Goal: Navigation & Orientation: Find specific page/section

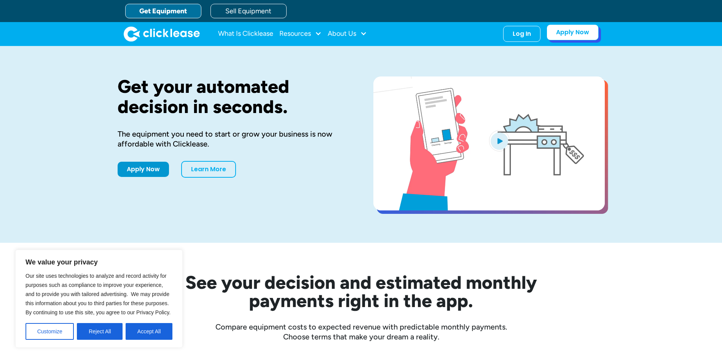
click at [571, 38] on link "Apply Now" at bounding box center [573, 32] width 52 height 16
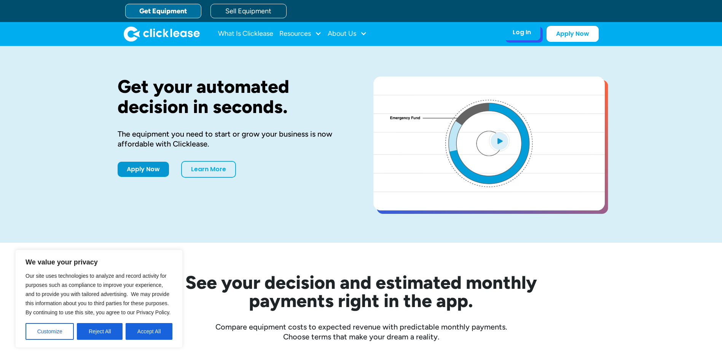
click at [506, 33] on div "Log In Account login I use Clicklease to get my equipment Partner Portal I offe…" at bounding box center [521, 32] width 37 height 16
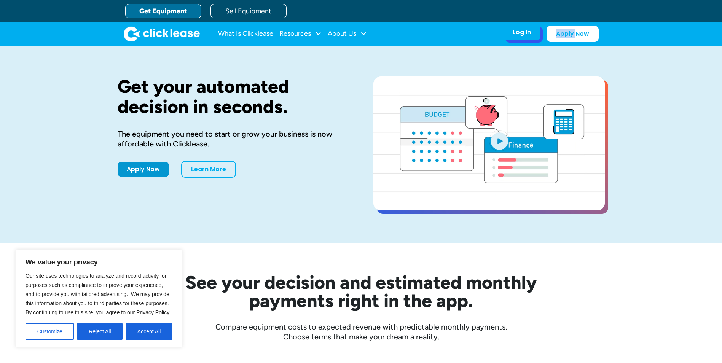
click at [506, 33] on div "Log In Account login I use Clicklease to get my equipment Partner Portal I offe…" at bounding box center [521, 32] width 37 height 16
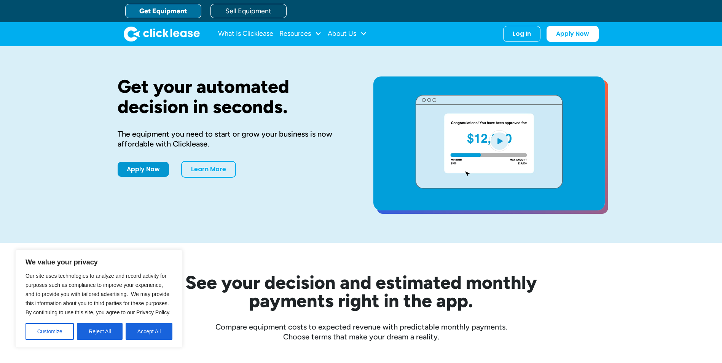
drag, startPoint x: 506, startPoint y: 33, endPoint x: 470, endPoint y: 34, distance: 36.2
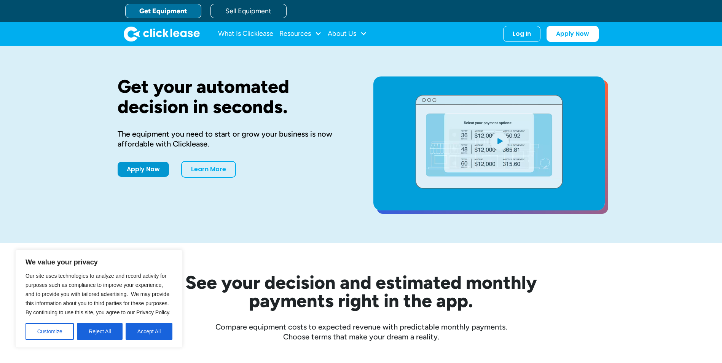
click at [470, 34] on nav "What Is Clicklease Resources Blog Case Studies Videos FAQs About Us About Us Ca…" at bounding box center [408, 34] width 381 height 16
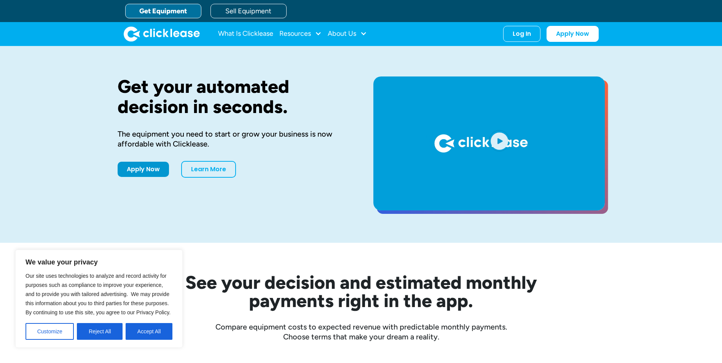
click at [542, 35] on div "Log In Account login I use Clicklease to get my equipment Partner Portal I offe…" at bounding box center [551, 34] width 96 height 16
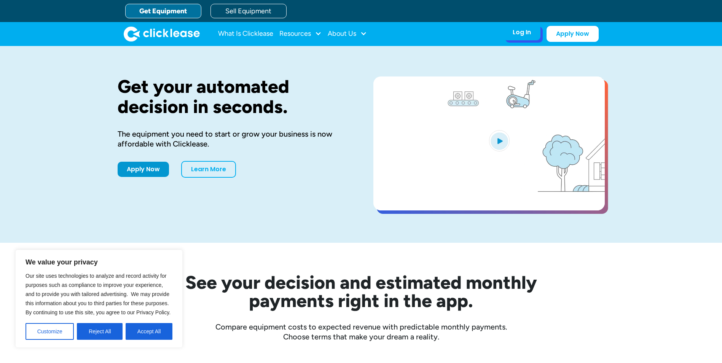
click at [525, 36] on div "Log In" at bounding box center [522, 33] width 18 height 8
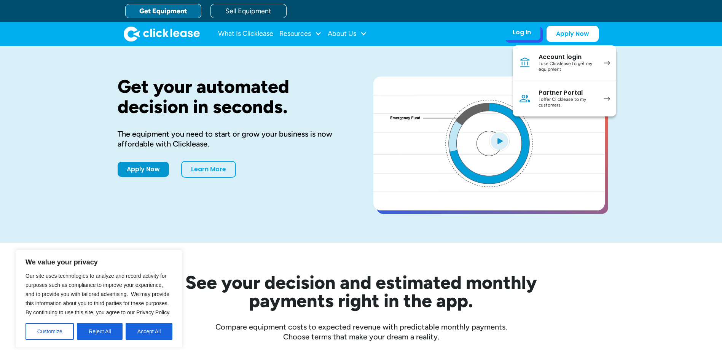
click at [564, 96] on div "Partner Portal" at bounding box center [567, 93] width 57 height 8
